Goal: Task Accomplishment & Management: Manage account settings

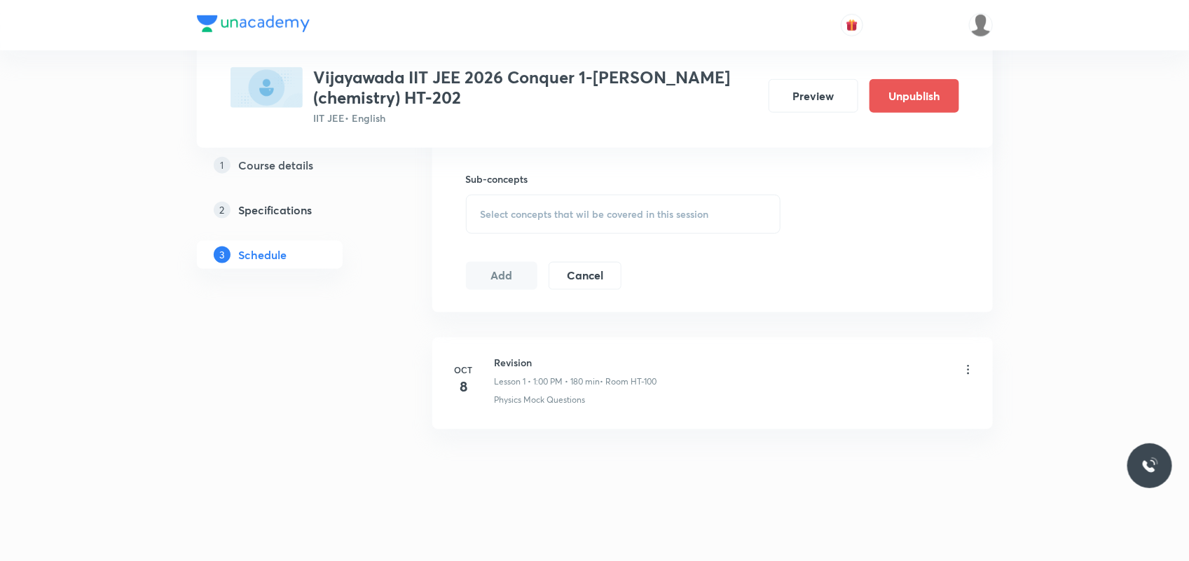
click at [967, 369] on icon at bounding box center [968, 370] width 14 height 14
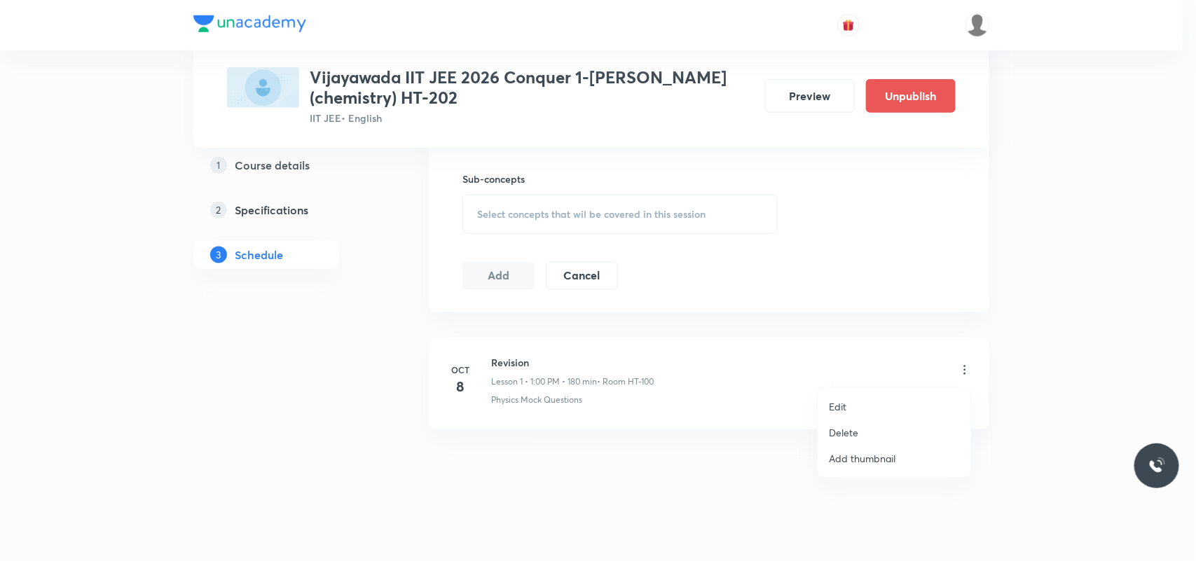
click at [862, 426] on li "Delete" at bounding box center [894, 433] width 153 height 26
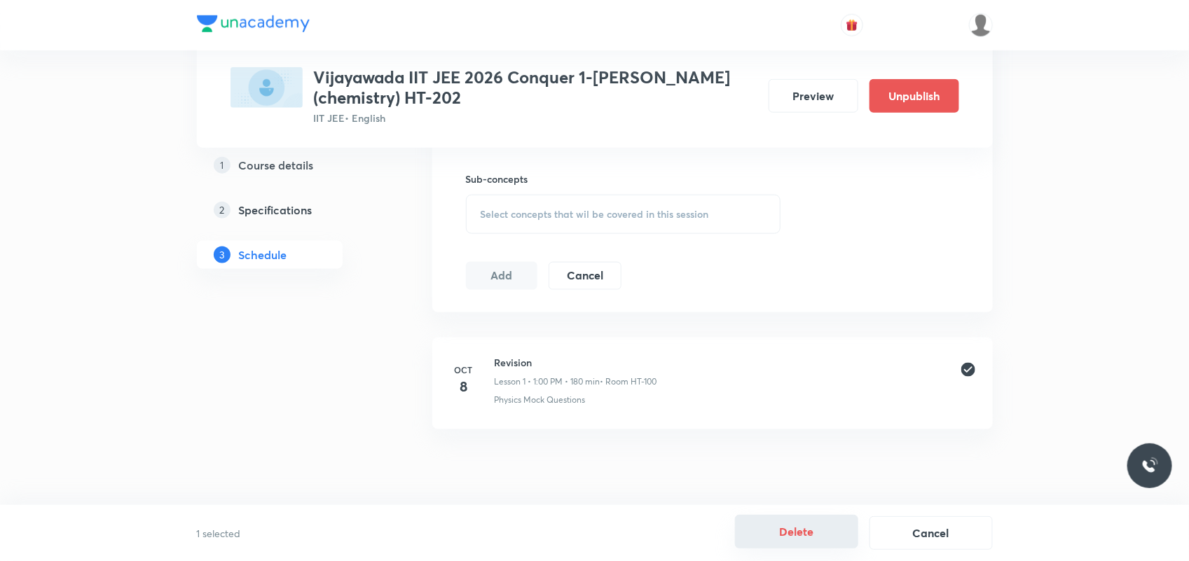
click at [775, 533] on button "Delete" at bounding box center [796, 532] width 123 height 34
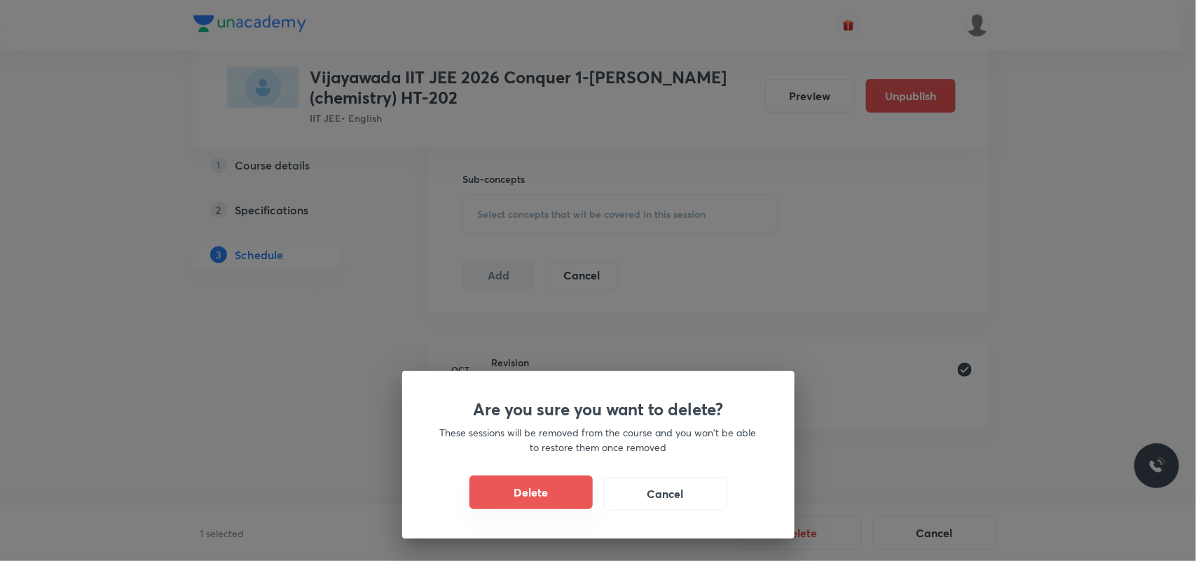
click at [551, 492] on button "Delete" at bounding box center [530, 493] width 123 height 34
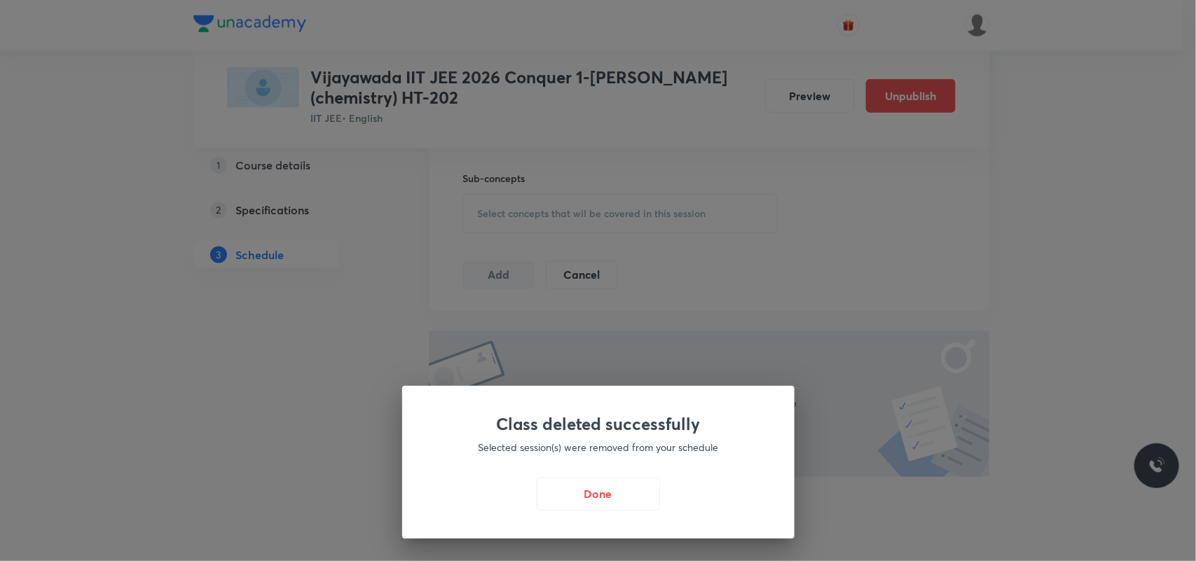
click at [549, 493] on button "Done" at bounding box center [598, 494] width 123 height 34
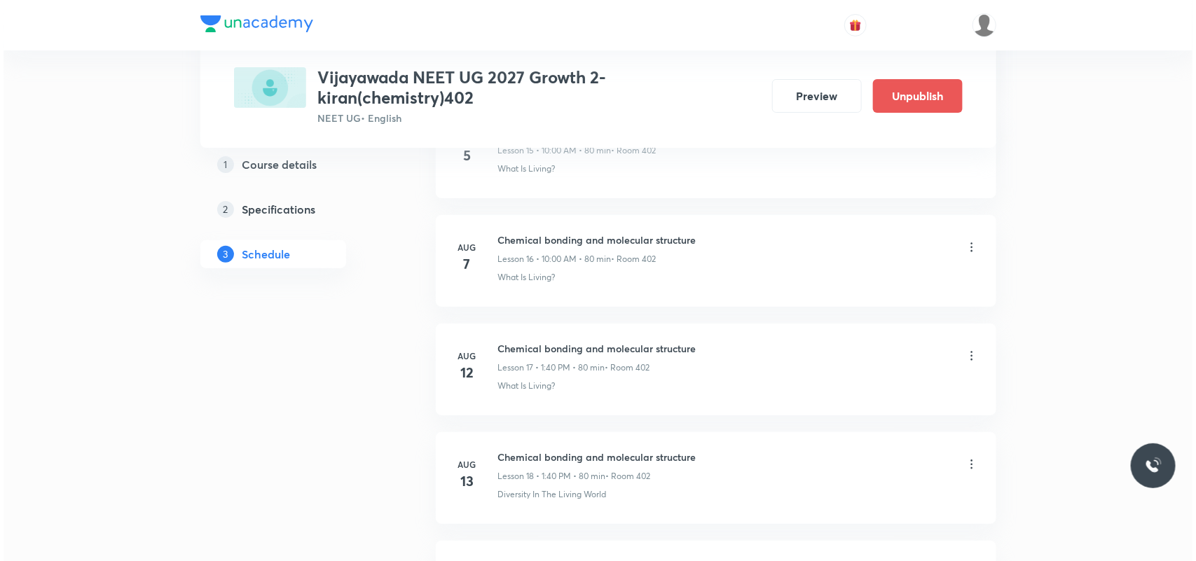
scroll to position [3955, 0]
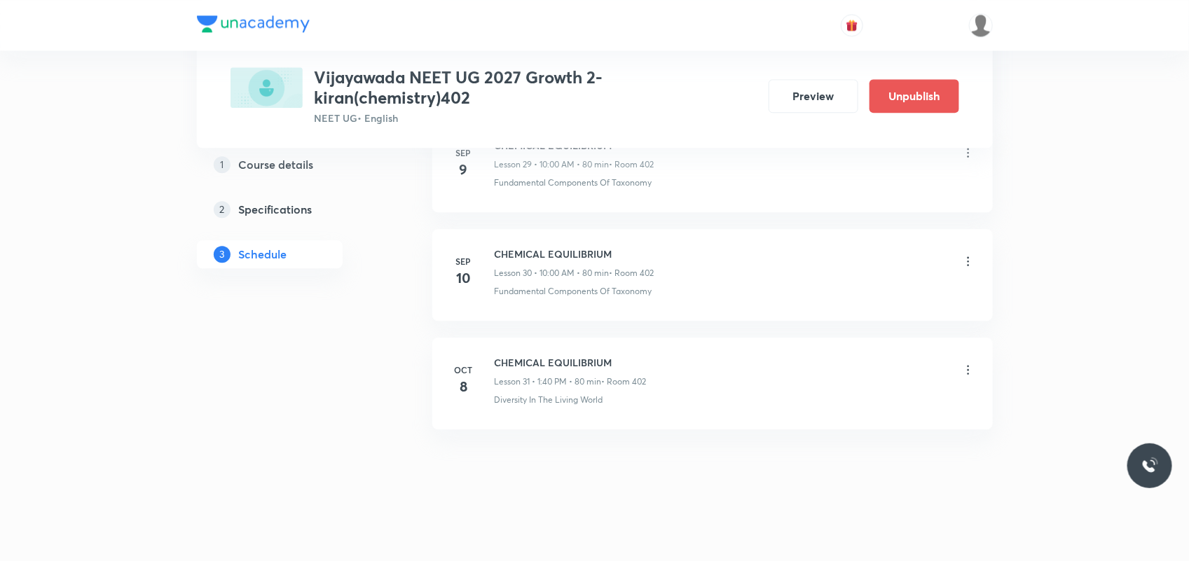
click at [965, 366] on icon at bounding box center [968, 370] width 14 height 14
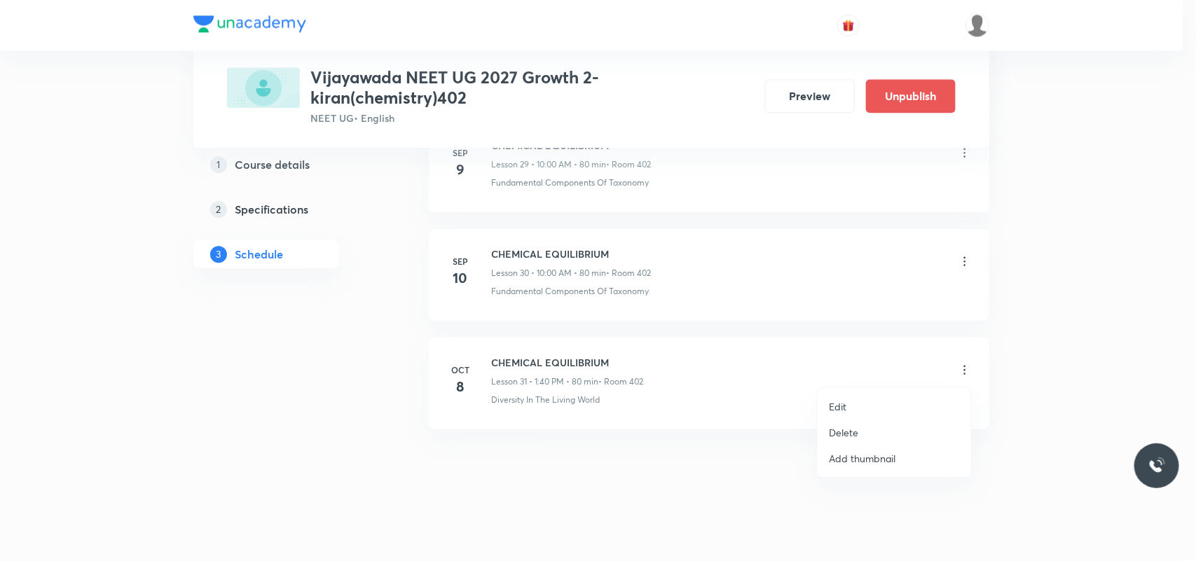
click at [867, 407] on li "Edit" at bounding box center [894, 407] width 153 height 26
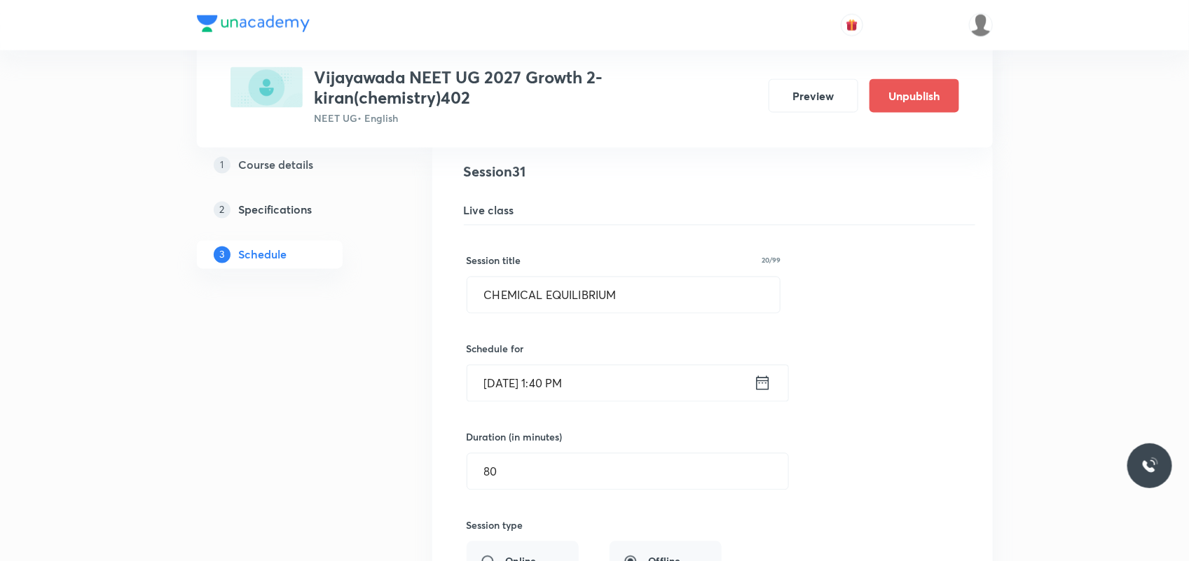
scroll to position [3413, 0]
click at [559, 303] on input "CHEMICAL EQUILIBRIUM" at bounding box center [623, 299] width 313 height 36
click at [558, 305] on input "CHEMICAL EQUILIBRIUM" at bounding box center [623, 299] width 313 height 36
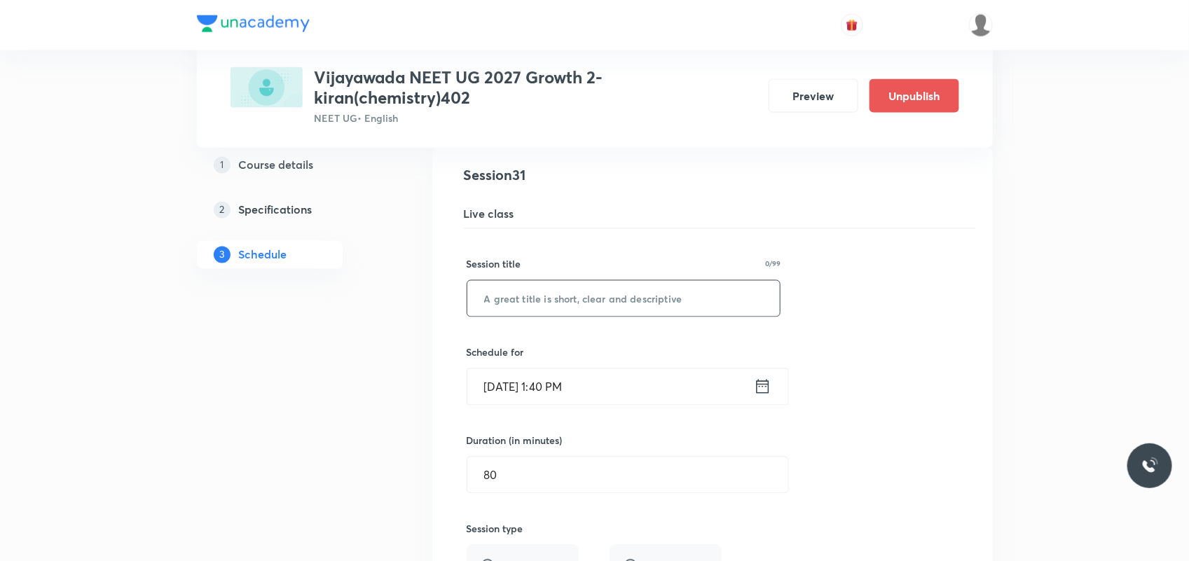
paste input "Ionic equilibrium"
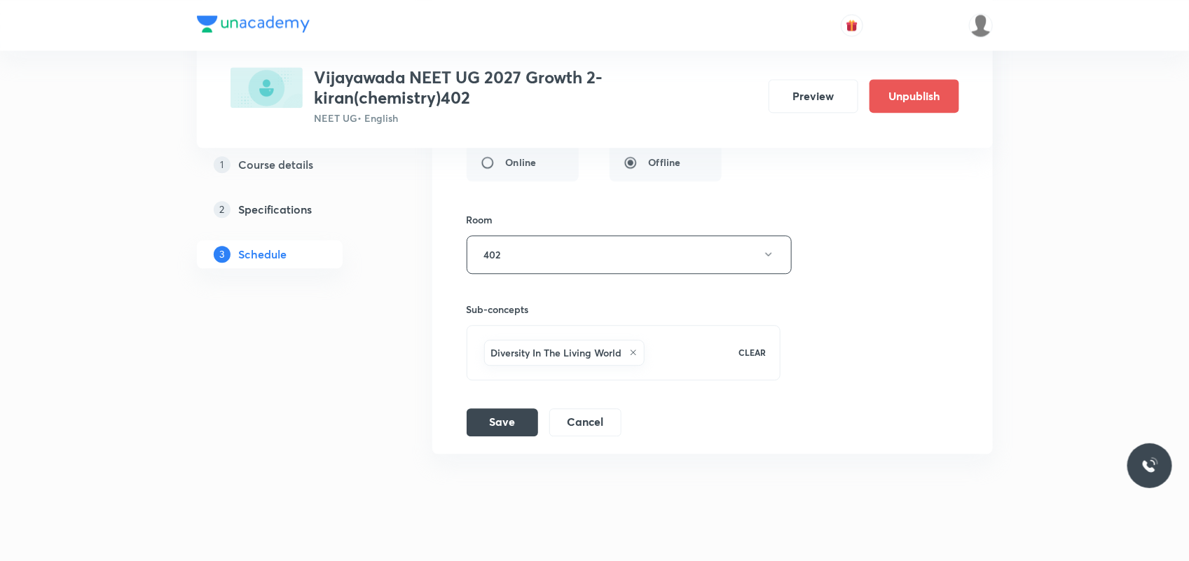
scroll to position [3851, 0]
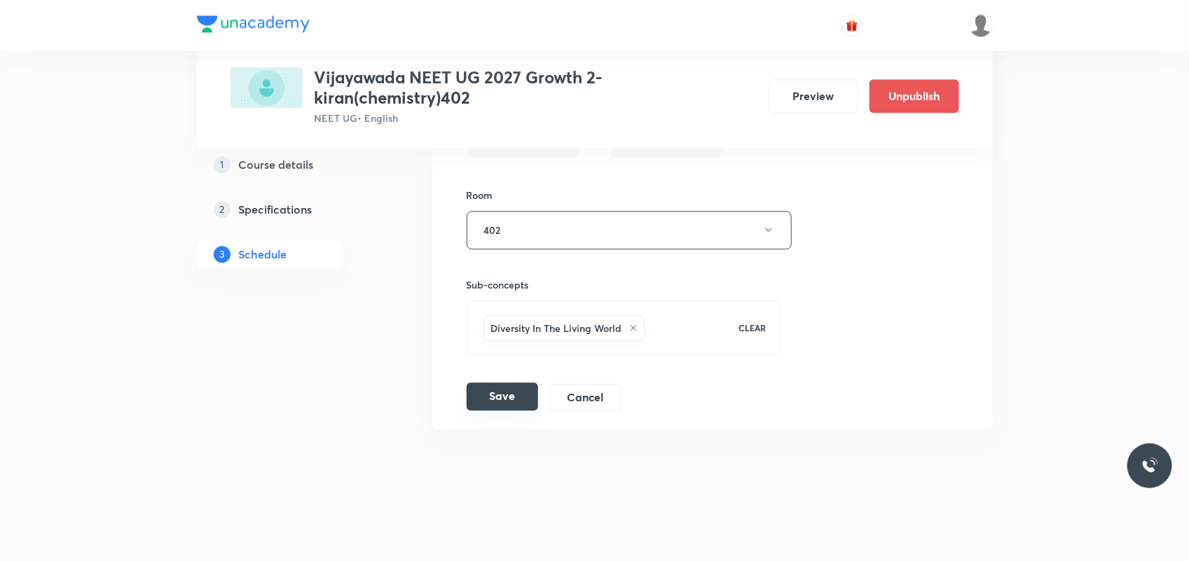
type input "Ionic equilibrium"
click at [500, 397] on button "Save" at bounding box center [502, 397] width 71 height 28
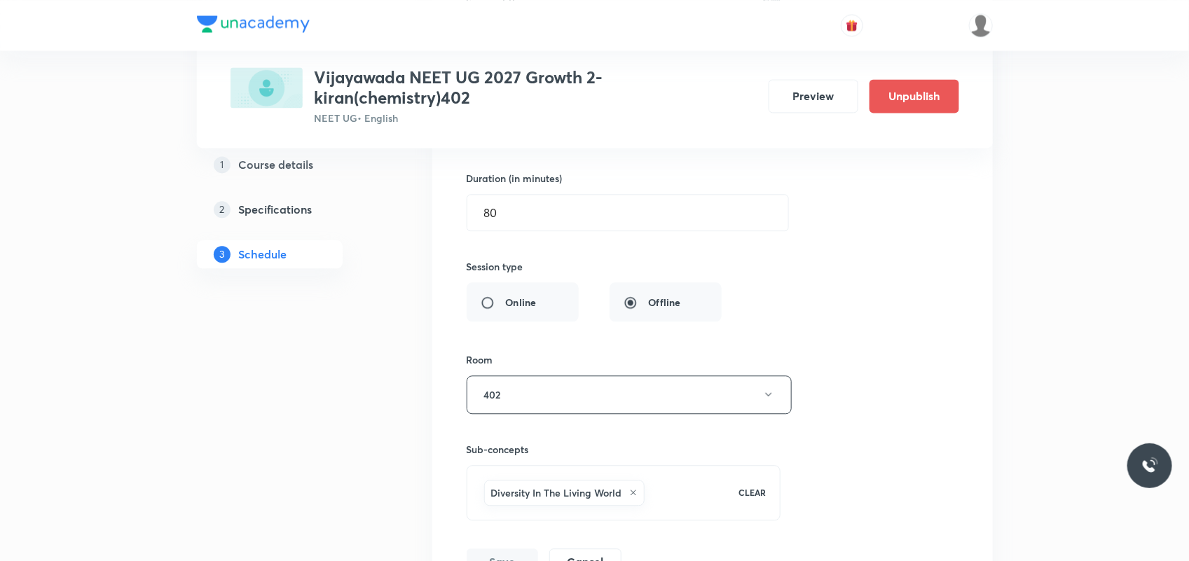
scroll to position [3310, 0]
